Goal: Task Accomplishment & Management: Manage account settings

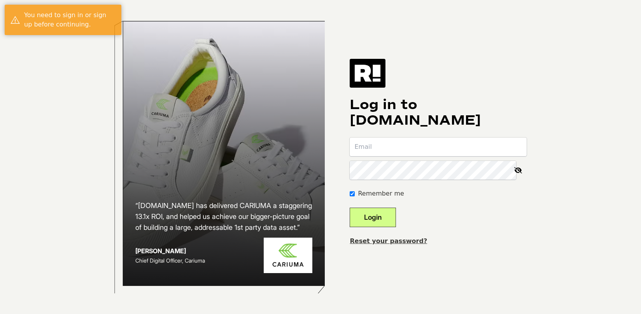
type input "[PERSON_NAME][EMAIL_ADDRESS][PERSON_NAME][DOMAIN_NAME]"
click at [396, 219] on button "Login" at bounding box center [373, 216] width 46 height 19
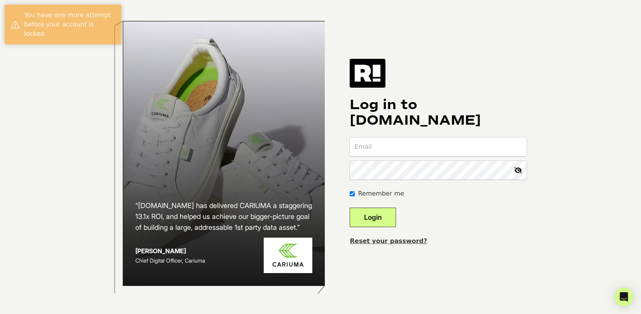
type input "[PERSON_NAME][EMAIL_ADDRESS][PERSON_NAME][DOMAIN_NAME]"
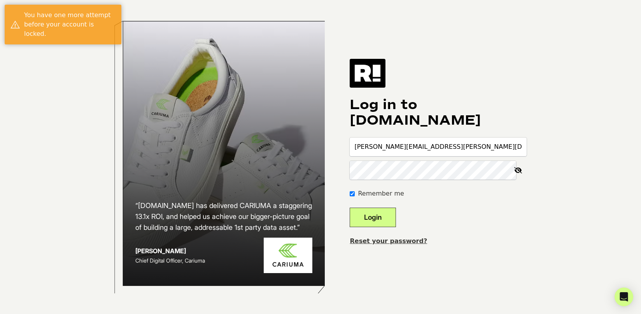
click at [408, 241] on link "Reset your password?" at bounding box center [388, 240] width 77 height 7
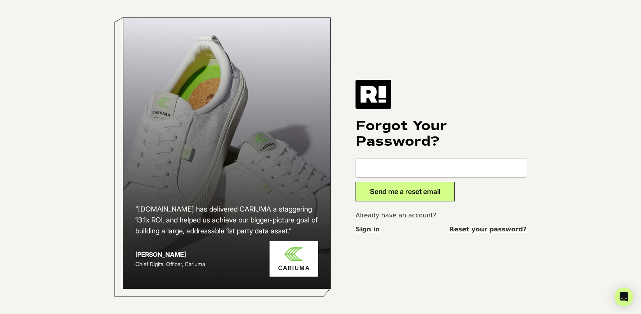
click at [417, 167] on input "email" at bounding box center [441, 167] width 171 height 19
type input "[PERSON_NAME][EMAIL_ADDRESS][PERSON_NAME][DOMAIN_NAME]"
click at [423, 192] on button "Send me a reset email" at bounding box center [405, 191] width 99 height 19
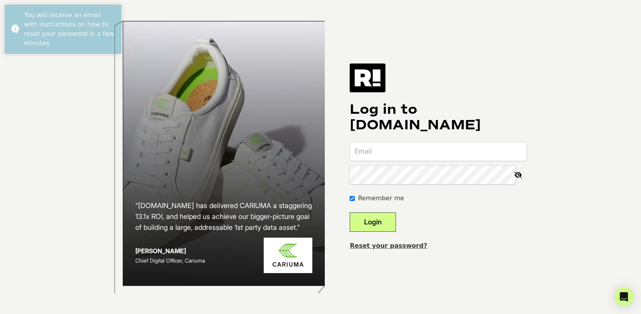
type input "[PERSON_NAME][EMAIL_ADDRESS][PERSON_NAME][DOMAIN_NAME]"
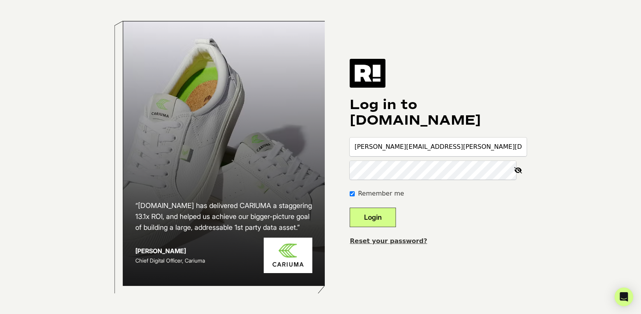
click at [396, 218] on button "Login" at bounding box center [373, 216] width 46 height 19
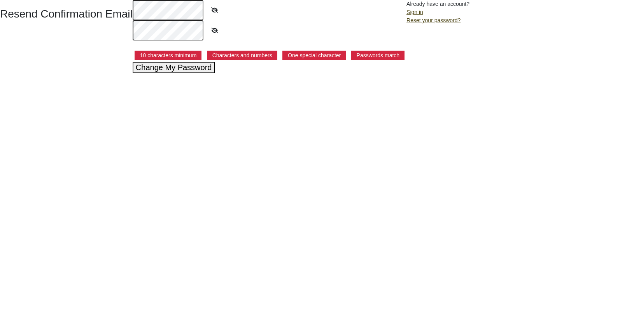
click at [165, 66] on button "Change My Password" at bounding box center [174, 67] width 82 height 11
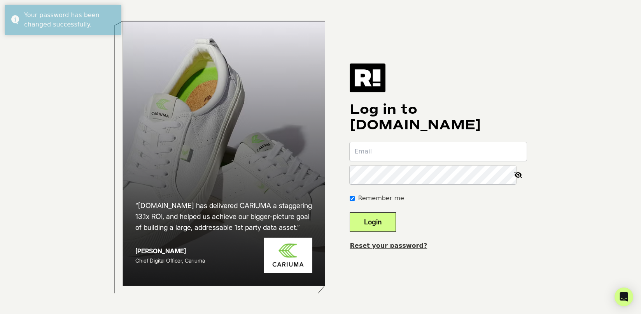
type input "[PERSON_NAME][EMAIL_ADDRESS][PERSON_NAME][DOMAIN_NAME]"
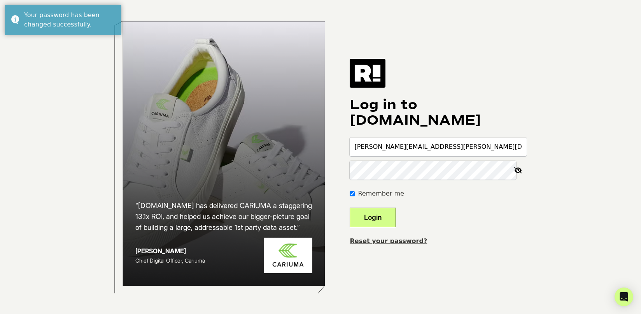
click at [396, 217] on button "Login" at bounding box center [373, 216] width 46 height 19
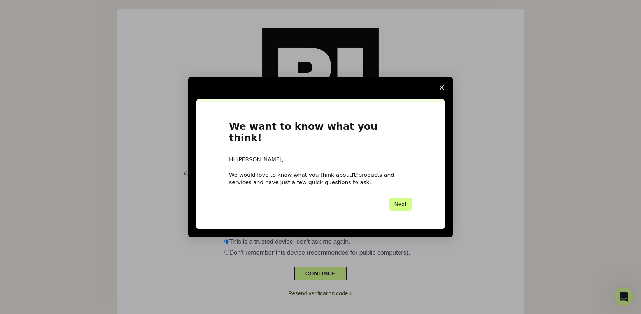
click at [442, 90] on icon "Close survey" at bounding box center [442, 87] width 5 height 5
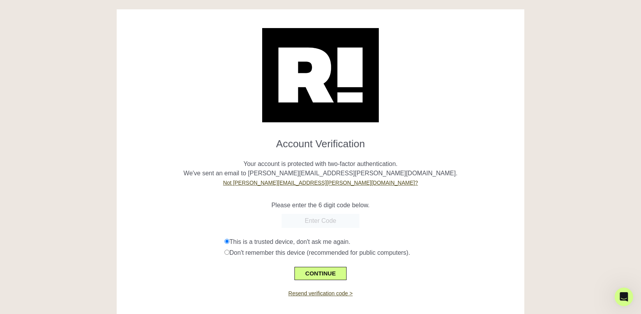
click at [328, 220] on input "text" at bounding box center [321, 221] width 78 height 14
paste input "149563"
type input "149563"
click at [329, 276] on button "CONTINUE" at bounding box center [320, 272] width 52 height 13
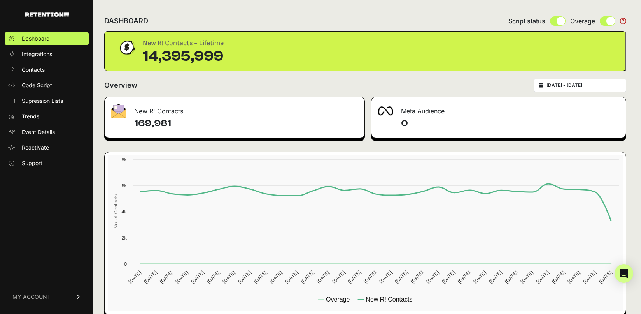
click at [44, 297] on span "MY ACCOUNT" at bounding box center [31, 297] width 38 height 8
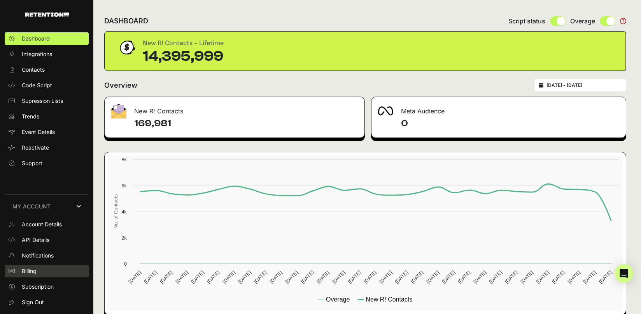
click at [47, 273] on link "Billing" at bounding box center [47, 271] width 84 height 12
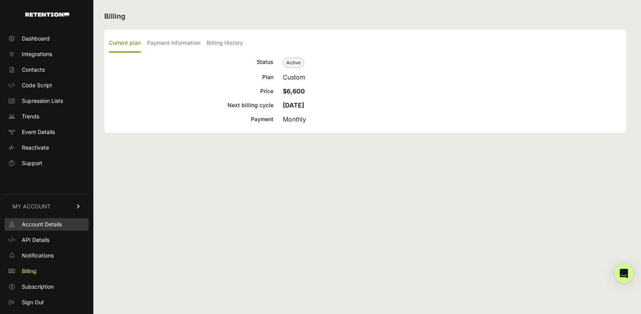
click at [49, 225] on span "Account Details" at bounding box center [42, 224] width 40 height 8
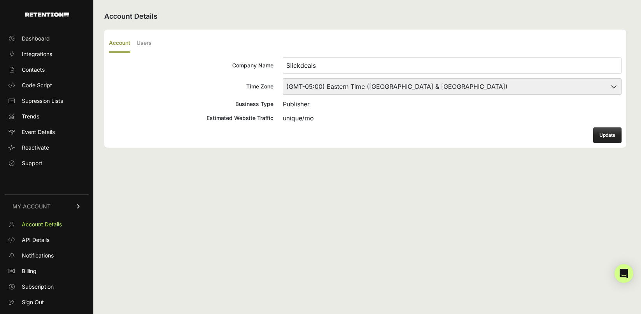
click at [150, 32] on div "Account Users Company Name Slickdeals Time Zone (GMT-10:00) America/Adak (GMT-1…" at bounding box center [365, 89] width 522 height 118
click at [147, 46] on label "Users" at bounding box center [144, 43] width 15 height 18
click at [0, 0] on input "Users" at bounding box center [0, 0] width 0 height 0
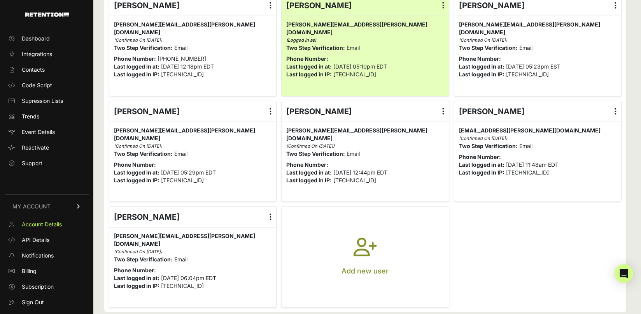
scroll to position [75, 0]
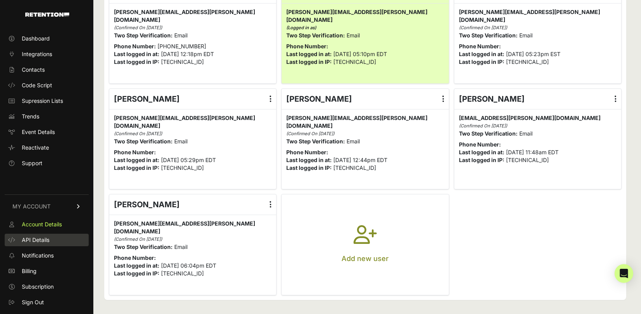
click at [42, 239] on span "API Details" at bounding box center [36, 240] width 28 height 8
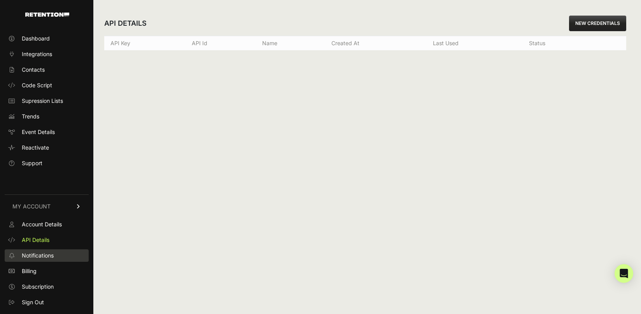
click at [43, 256] on span "Notifications" at bounding box center [38, 255] width 32 height 8
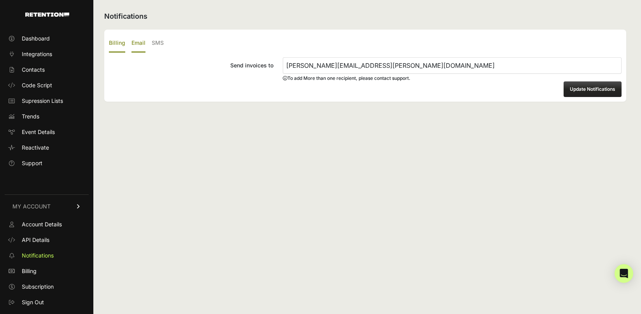
click at [142, 44] on label "Email" at bounding box center [138, 43] width 14 height 18
click at [0, 0] on input "Email" at bounding box center [0, 0] width 0 height 0
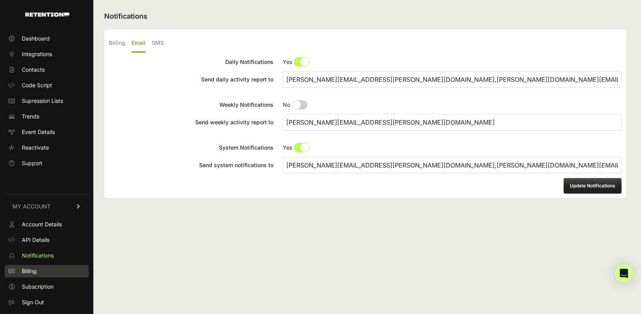
click at [45, 272] on link "Billing" at bounding box center [47, 271] width 84 height 12
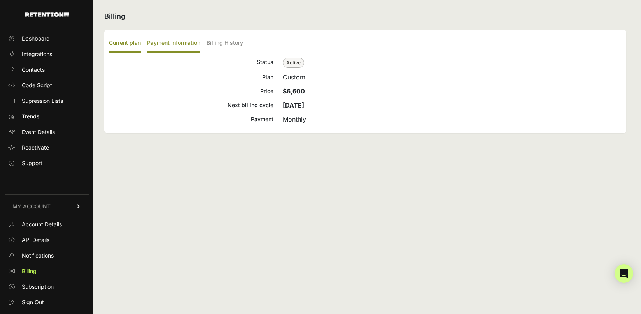
click at [180, 44] on label "Payment Information" at bounding box center [173, 43] width 53 height 18
click at [0, 0] on input "Payment Information" at bounding box center [0, 0] width 0 height 0
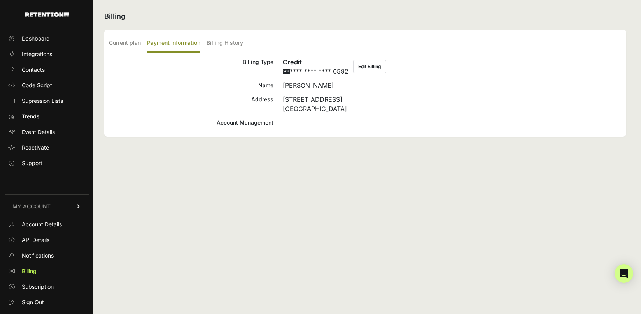
click at [145, 42] on ul "Current plan Payment Information Billing History" at bounding box center [365, 43] width 513 height 18
click at [138, 44] on label "Current plan" at bounding box center [125, 43] width 32 height 18
click at [0, 0] on input "Current plan" at bounding box center [0, 0] width 0 height 0
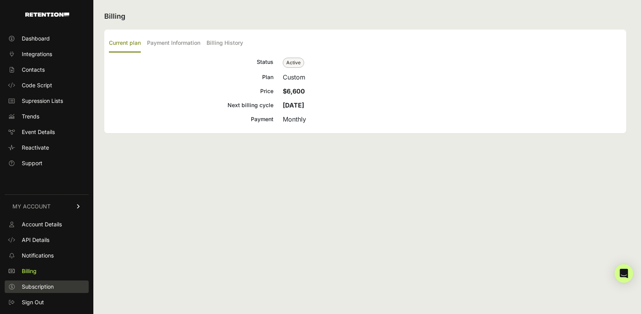
click at [46, 290] on span "Subscription" at bounding box center [38, 286] width 32 height 8
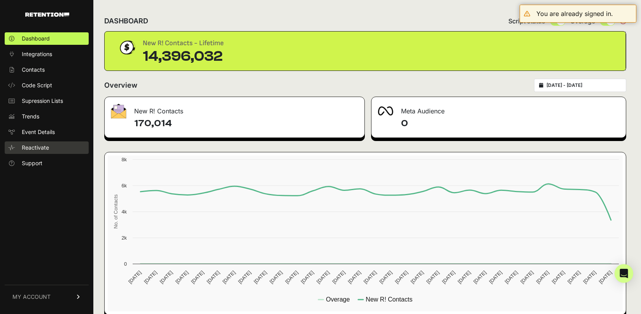
click at [44, 149] on span "Reactivate" at bounding box center [35, 148] width 27 height 8
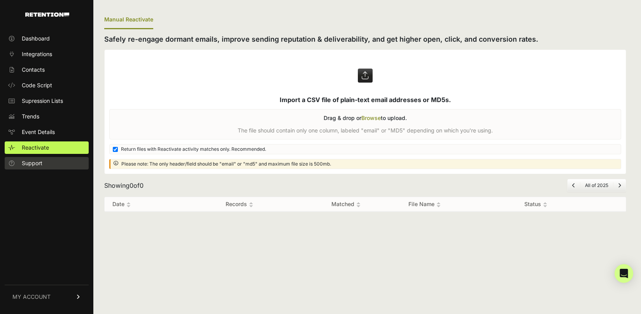
click at [40, 164] on span "Support" at bounding box center [32, 163] width 21 height 8
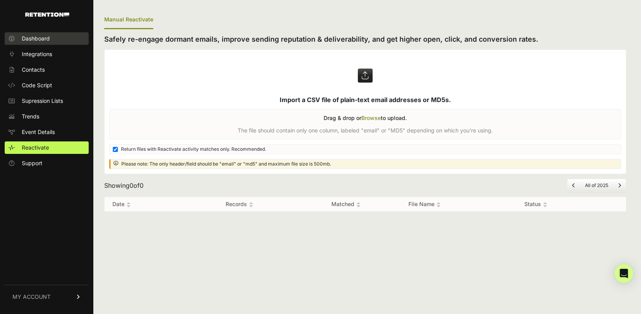
click at [33, 37] on span "Dashboard" at bounding box center [36, 39] width 28 height 8
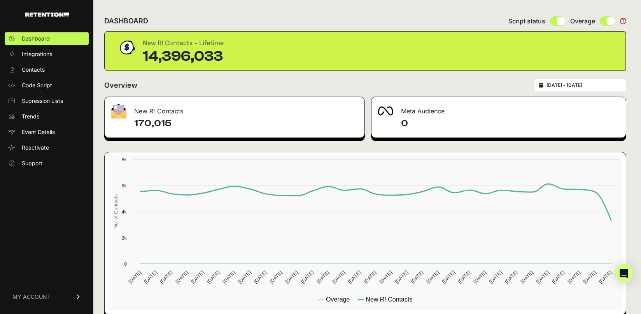
click at [61, 296] on link "MY ACCOUNT" at bounding box center [47, 296] width 84 height 24
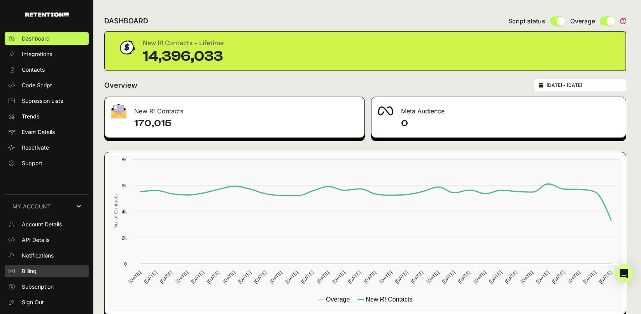
click at [49, 270] on link "Billing" at bounding box center [47, 271] width 84 height 12
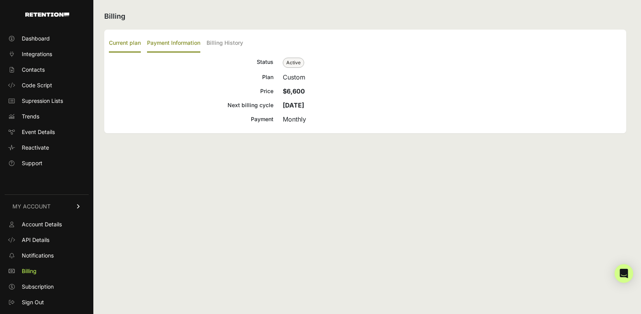
click at [192, 44] on label "Payment Information" at bounding box center [173, 43] width 53 height 18
click at [0, 0] on input "Payment Information" at bounding box center [0, 0] width 0 height 0
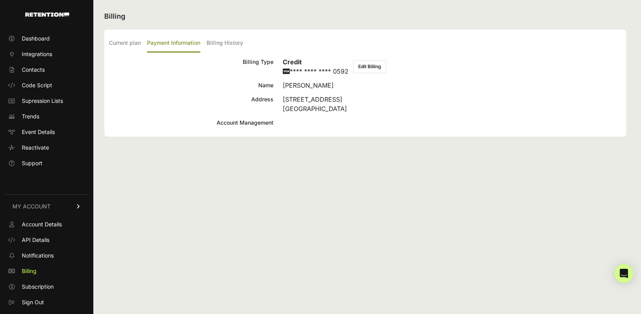
click at [374, 60] on button "Edit Billing" at bounding box center [369, 66] width 33 height 13
click at [139, 44] on label "Current plan" at bounding box center [125, 43] width 32 height 18
click at [0, 0] on input "Current plan" at bounding box center [0, 0] width 0 height 0
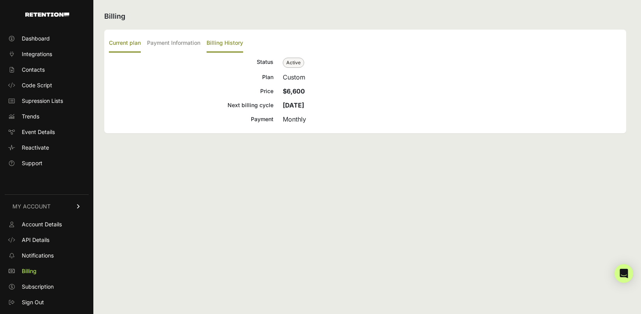
click at [223, 42] on label "Billing History" at bounding box center [225, 43] width 37 height 18
click at [0, 0] on input "Billing History" at bounding box center [0, 0] width 0 height 0
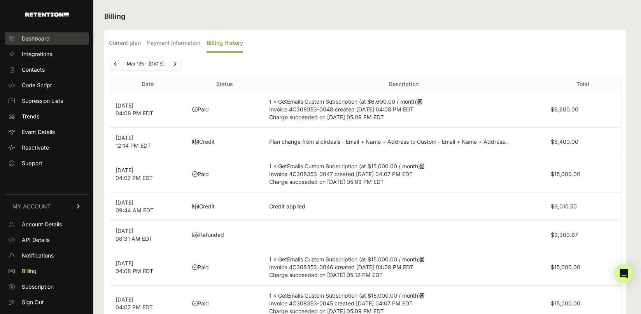
click at [41, 35] on span "Dashboard" at bounding box center [36, 39] width 28 height 8
